Goal: Entertainment & Leisure: Consume media (video, audio)

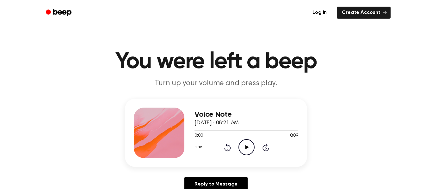
click at [238, 153] on div "1.0x Rewind 5 seconds Play Audio Skip 5 seconds" at bounding box center [247, 148] width 104 height 16
click at [252, 145] on icon "Play Audio" at bounding box center [247, 148] width 16 height 16
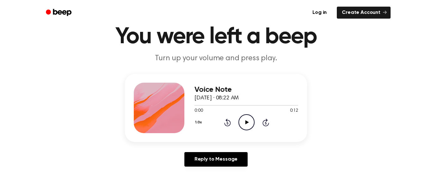
scroll to position [28, 0]
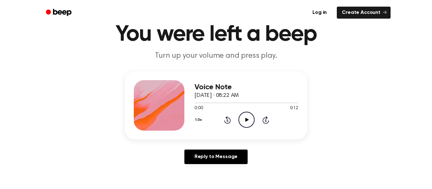
click at [239, 121] on circle at bounding box center [247, 120] width 16 height 16
click at [244, 120] on icon "Pause Audio" at bounding box center [247, 120] width 16 height 16
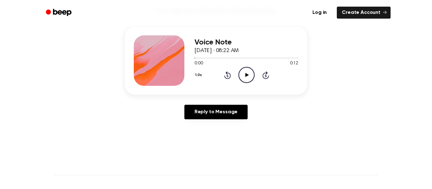
scroll to position [75, 0]
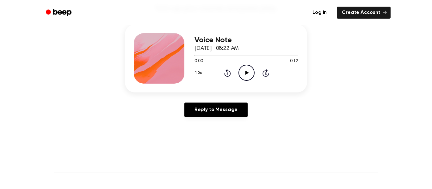
click at [240, 66] on icon "Play Audio" at bounding box center [247, 73] width 16 height 16
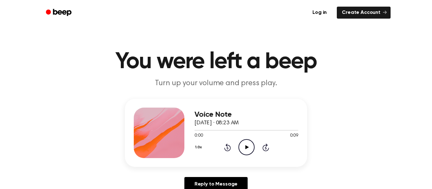
click at [251, 143] on icon "Play Audio" at bounding box center [247, 148] width 16 height 16
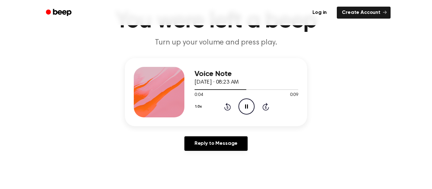
scroll to position [40, 0]
click at [248, 105] on icon "Pause Audio" at bounding box center [247, 107] width 16 height 16
click at [238, 109] on div "1.0x Rewind 5 seconds Play Audio Skip 5 seconds" at bounding box center [247, 107] width 104 height 16
click at [239, 106] on icon "Play Audio" at bounding box center [247, 107] width 16 height 16
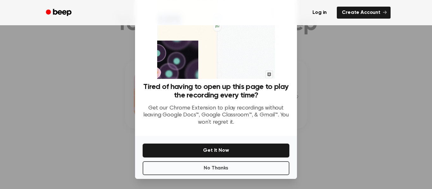
scroll to position [44, 0]
click at [227, 166] on button "No Thanks" at bounding box center [216, 169] width 147 height 14
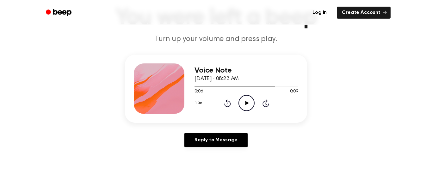
click at [250, 105] on icon "Play Audio" at bounding box center [247, 103] width 16 height 16
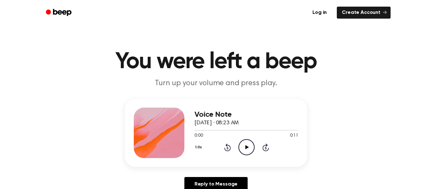
click at [247, 144] on icon "Play Audio" at bounding box center [247, 148] width 16 height 16
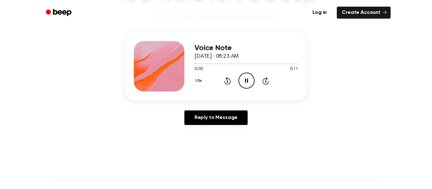
scroll to position [68, 0]
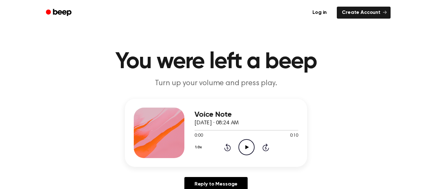
click at [245, 154] on icon "Play Audio" at bounding box center [247, 148] width 16 height 16
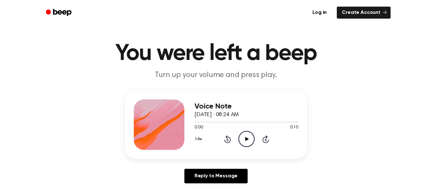
scroll to position [13, 0]
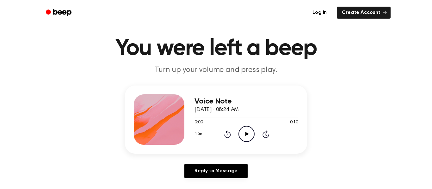
click at [245, 132] on icon "Play Audio" at bounding box center [247, 134] width 16 height 16
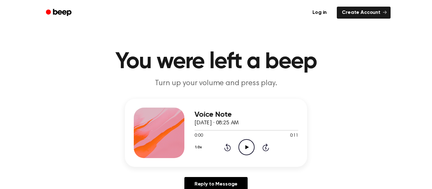
click at [247, 151] on icon "Play Audio" at bounding box center [247, 148] width 16 height 16
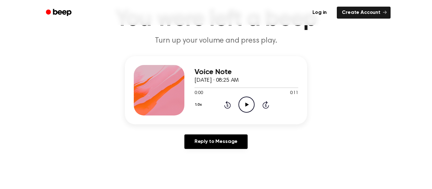
scroll to position [42, 0]
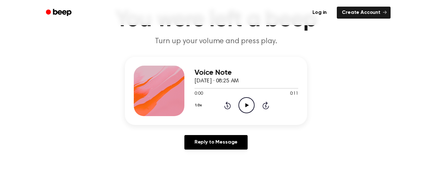
click at [245, 104] on icon at bounding box center [246, 105] width 3 height 4
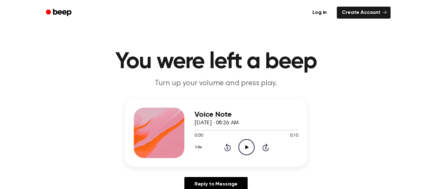
click at [243, 152] on icon "Play Audio" at bounding box center [247, 148] width 16 height 16
click at [246, 150] on icon "Play Audio" at bounding box center [247, 148] width 16 height 16
click at [246, 146] on icon at bounding box center [246, 148] width 3 height 4
click at [240, 143] on circle at bounding box center [247, 148] width 16 height 16
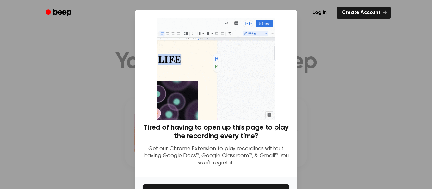
click at [272, 8] on ul "Log in Create Account" at bounding box center [236, 12] width 308 height 15
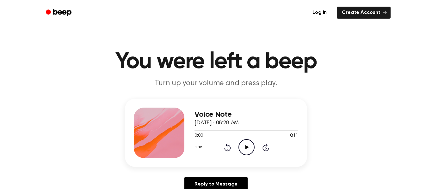
click at [244, 153] on icon "Play Audio" at bounding box center [247, 148] width 16 height 16
